Goal: Check status

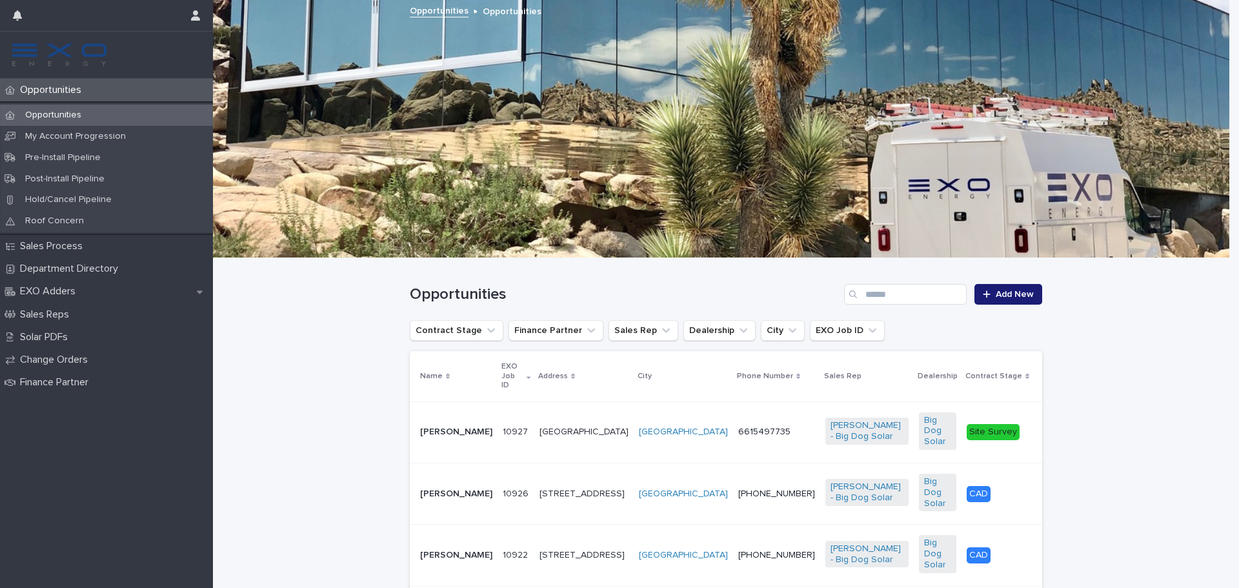
scroll to position [65, 0]
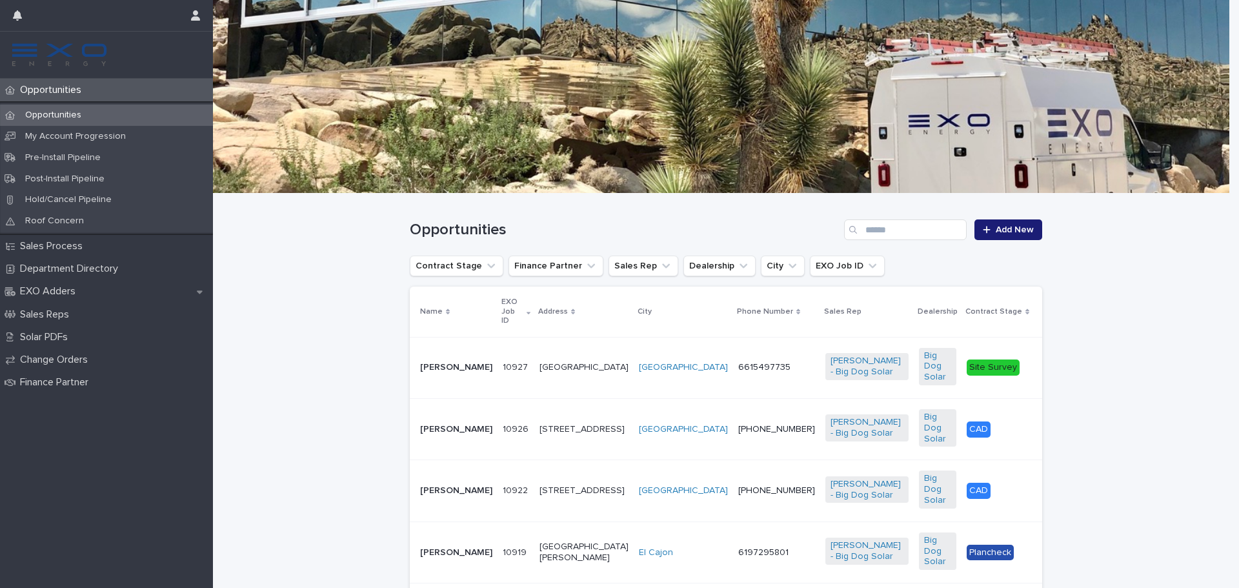
click at [450, 362] on p "[PERSON_NAME]" at bounding box center [456, 367] width 72 height 11
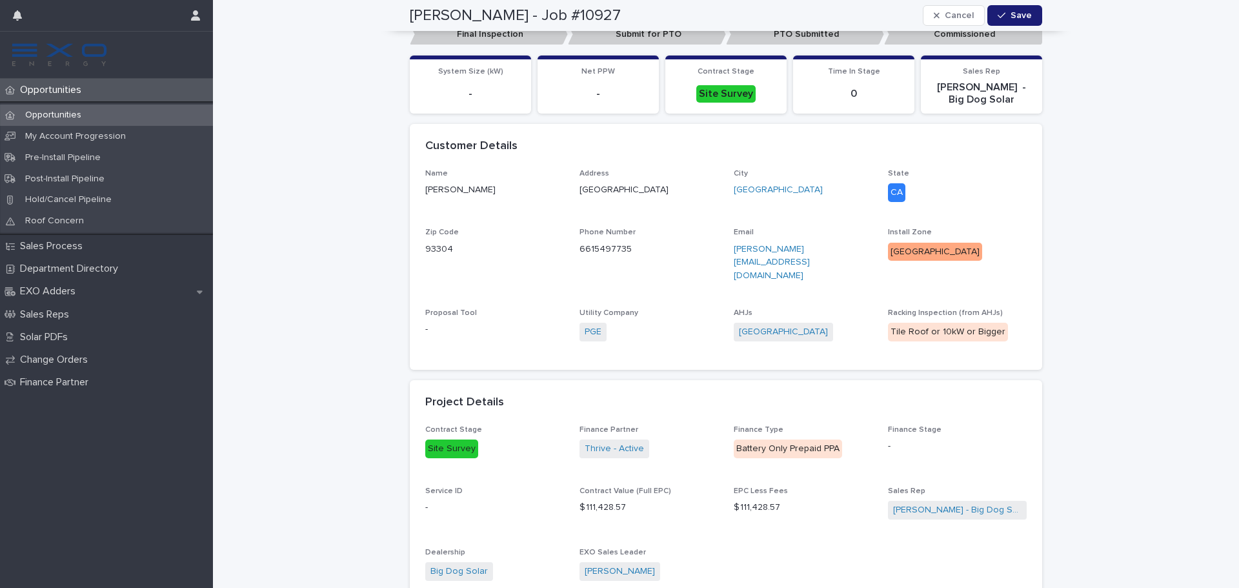
scroll to position [452, 0]
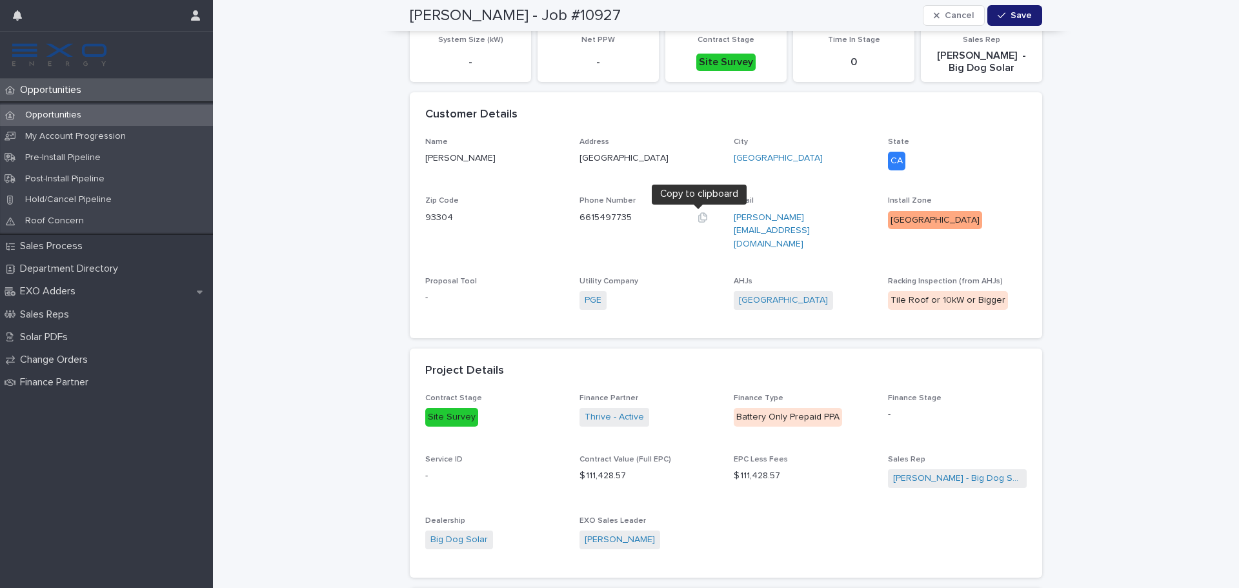
click at [698, 221] on icon "button" at bounding box center [702, 217] width 9 height 10
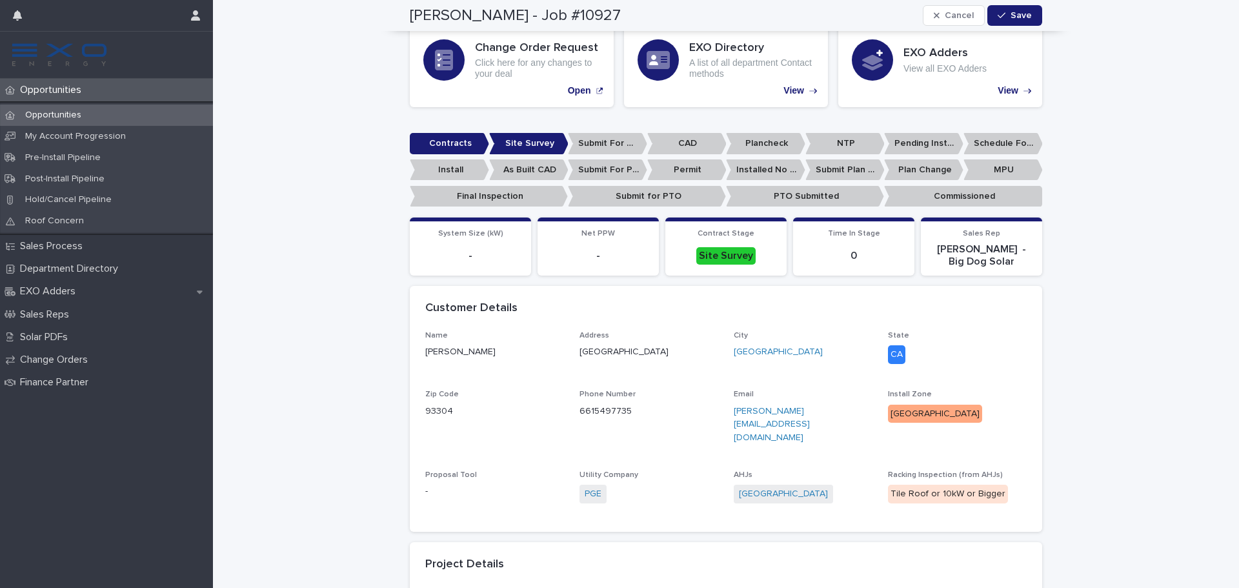
scroll to position [0, 0]
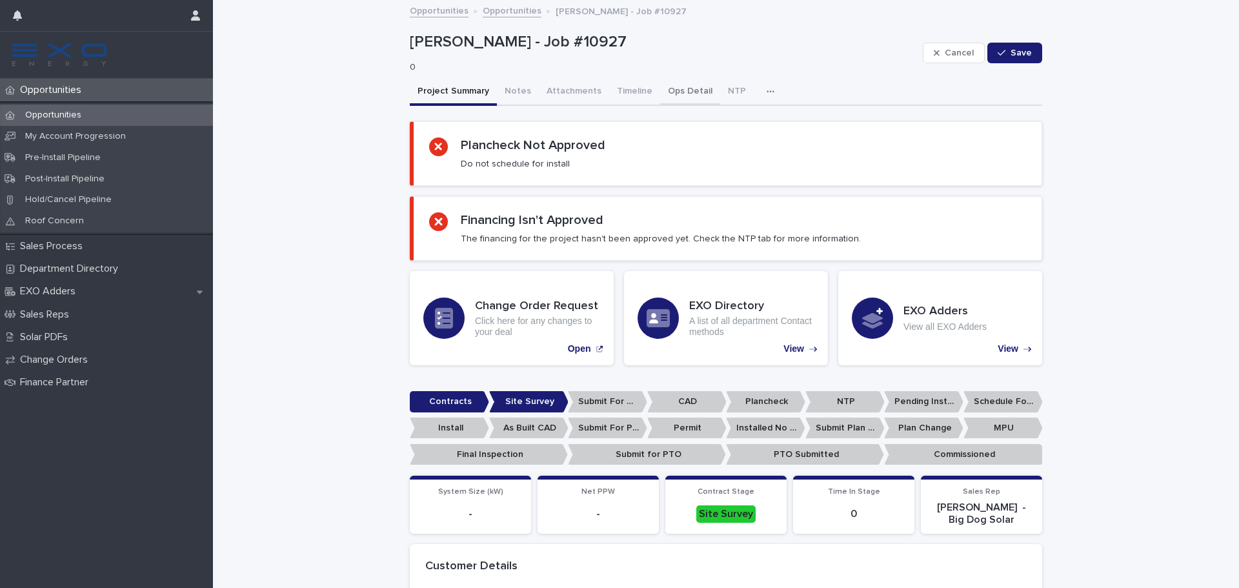
click at [671, 89] on button "Ops Detail" at bounding box center [690, 92] width 60 height 27
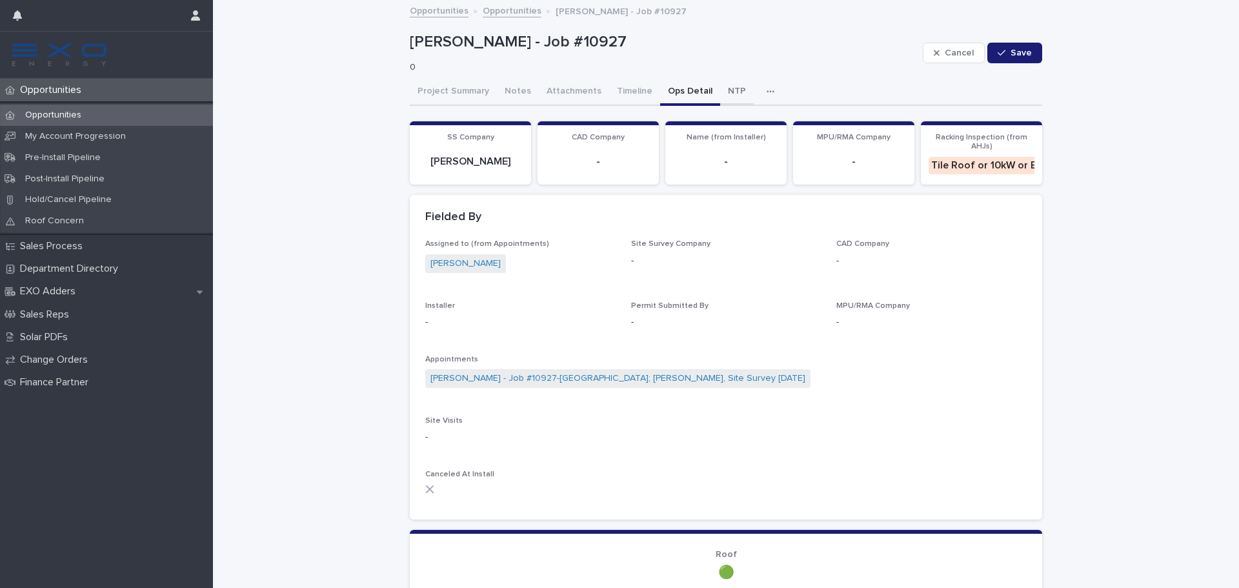
click at [720, 79] on button "NTP" at bounding box center [737, 92] width 34 height 27
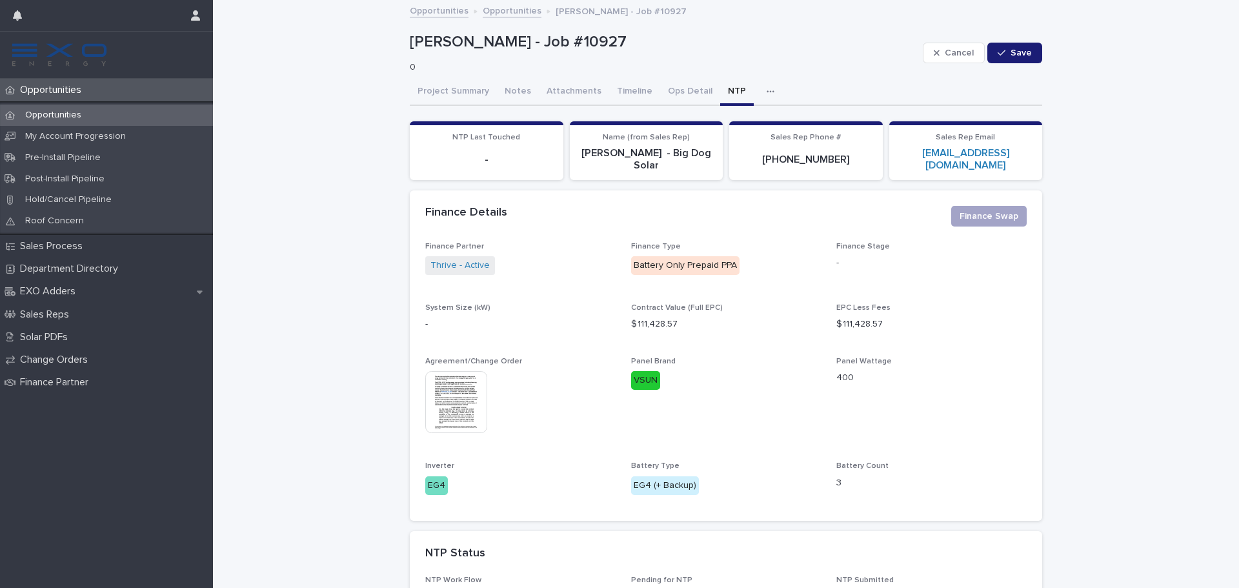
click at [443, 88] on button "Project Summary" at bounding box center [453, 92] width 87 height 27
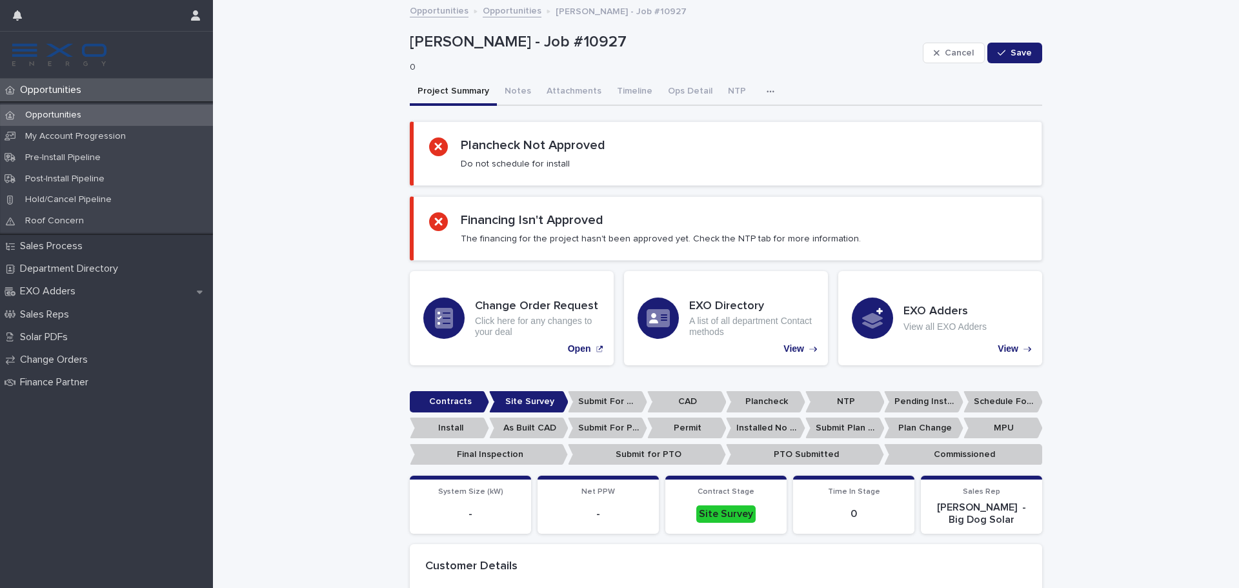
click at [767, 95] on div "button" at bounding box center [773, 91] width 13 height 9
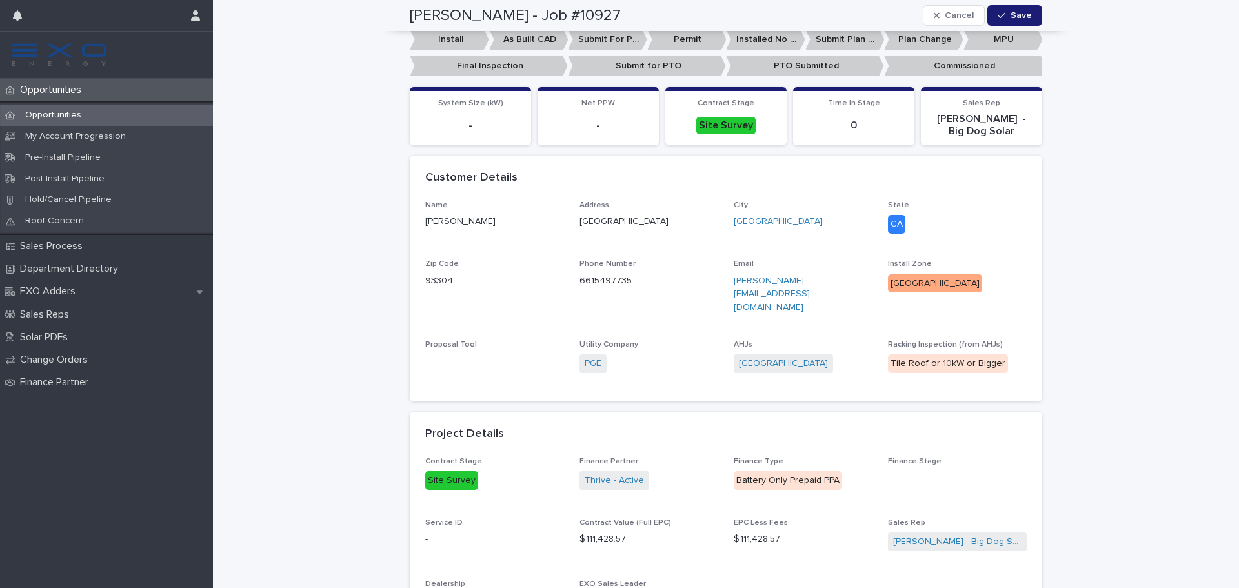
scroll to position [452, 0]
